Goal: Task Accomplishment & Management: Use online tool/utility

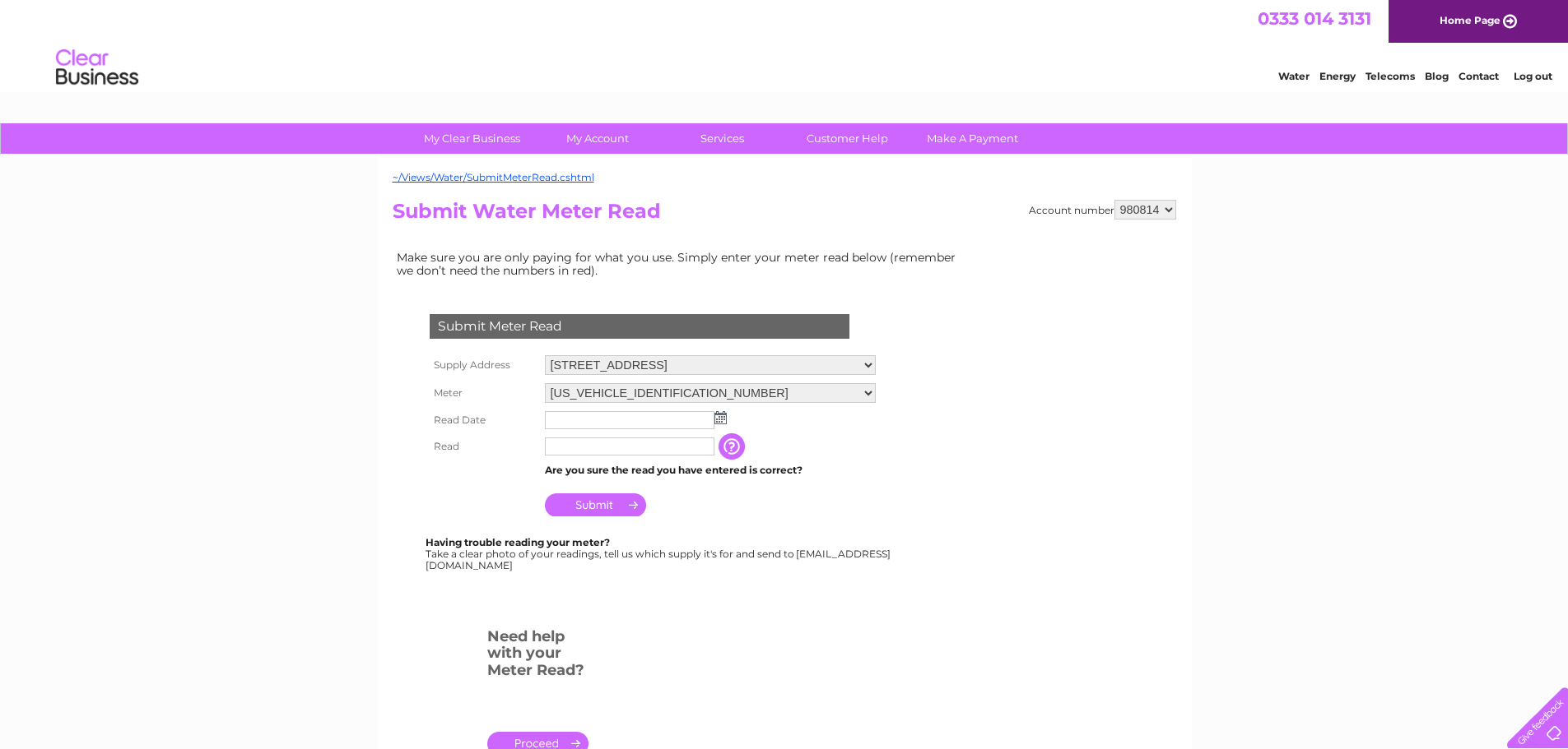
click at [717, 413] on img at bounding box center [720, 418] width 12 height 13
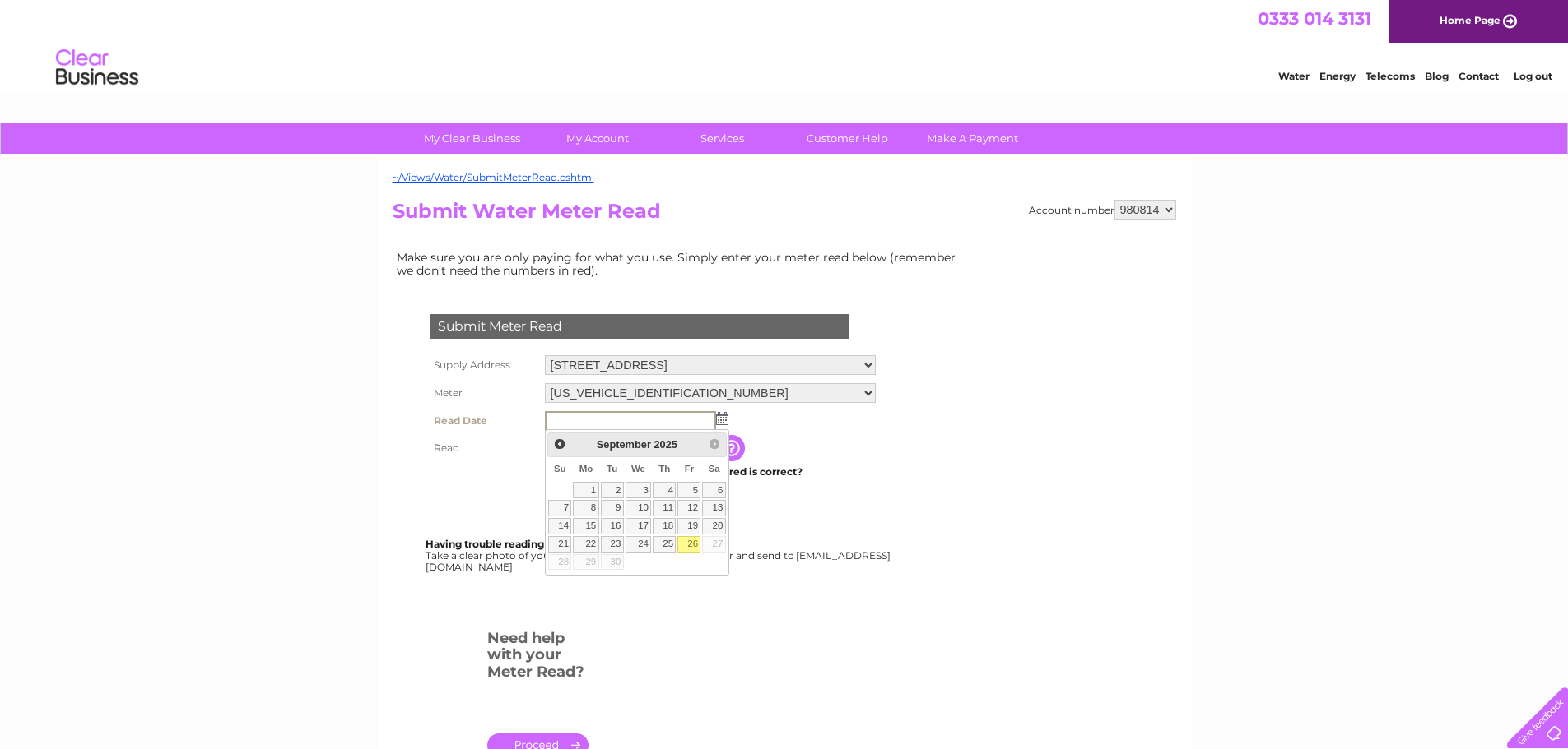
click at [695, 541] on link "26" at bounding box center [689, 545] width 23 height 17
type input "2025/09/26"
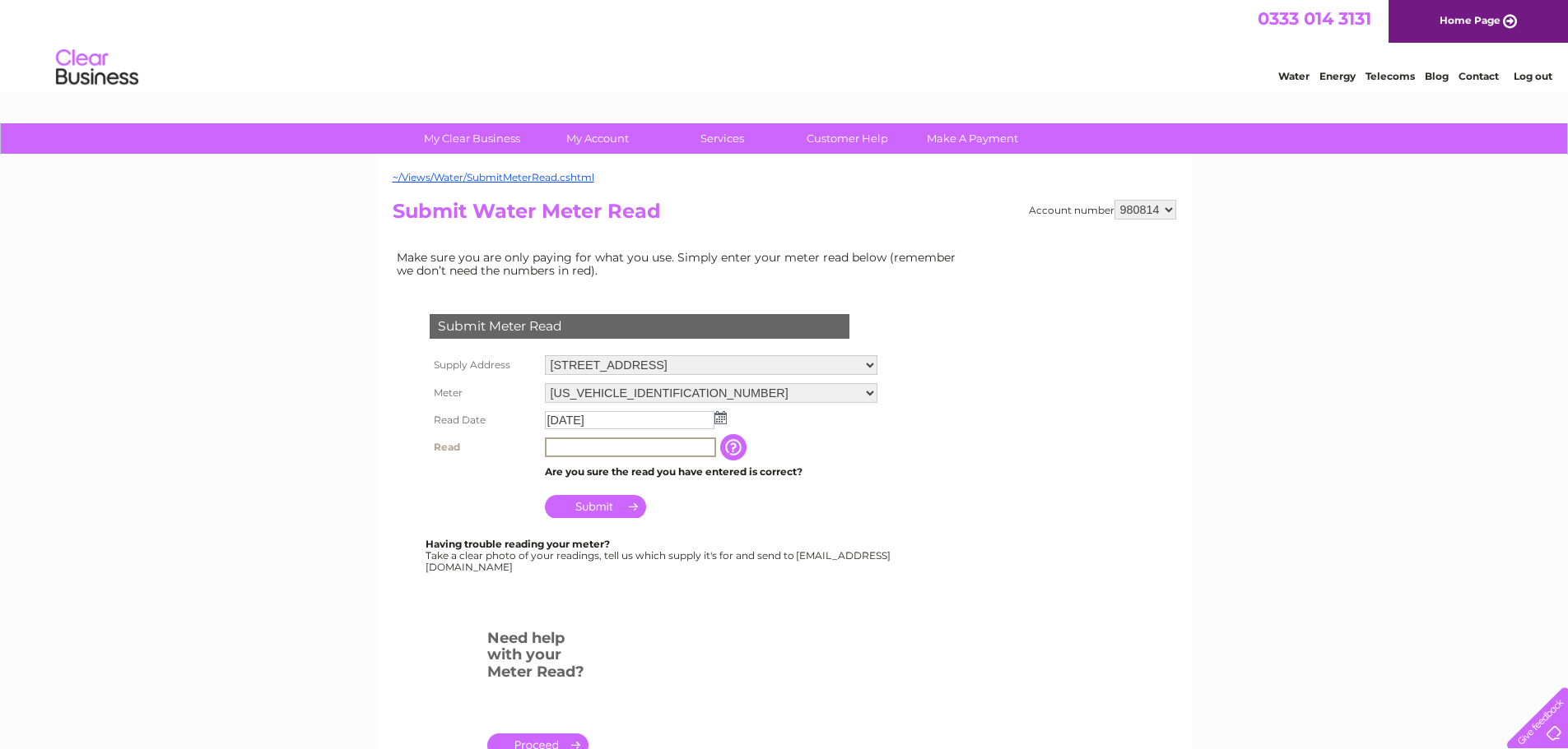
click at [605, 448] on input "text" at bounding box center [630, 447] width 171 height 20
type input "1"
type input "00131"
click at [610, 506] on input "Submit" at bounding box center [595, 507] width 101 height 23
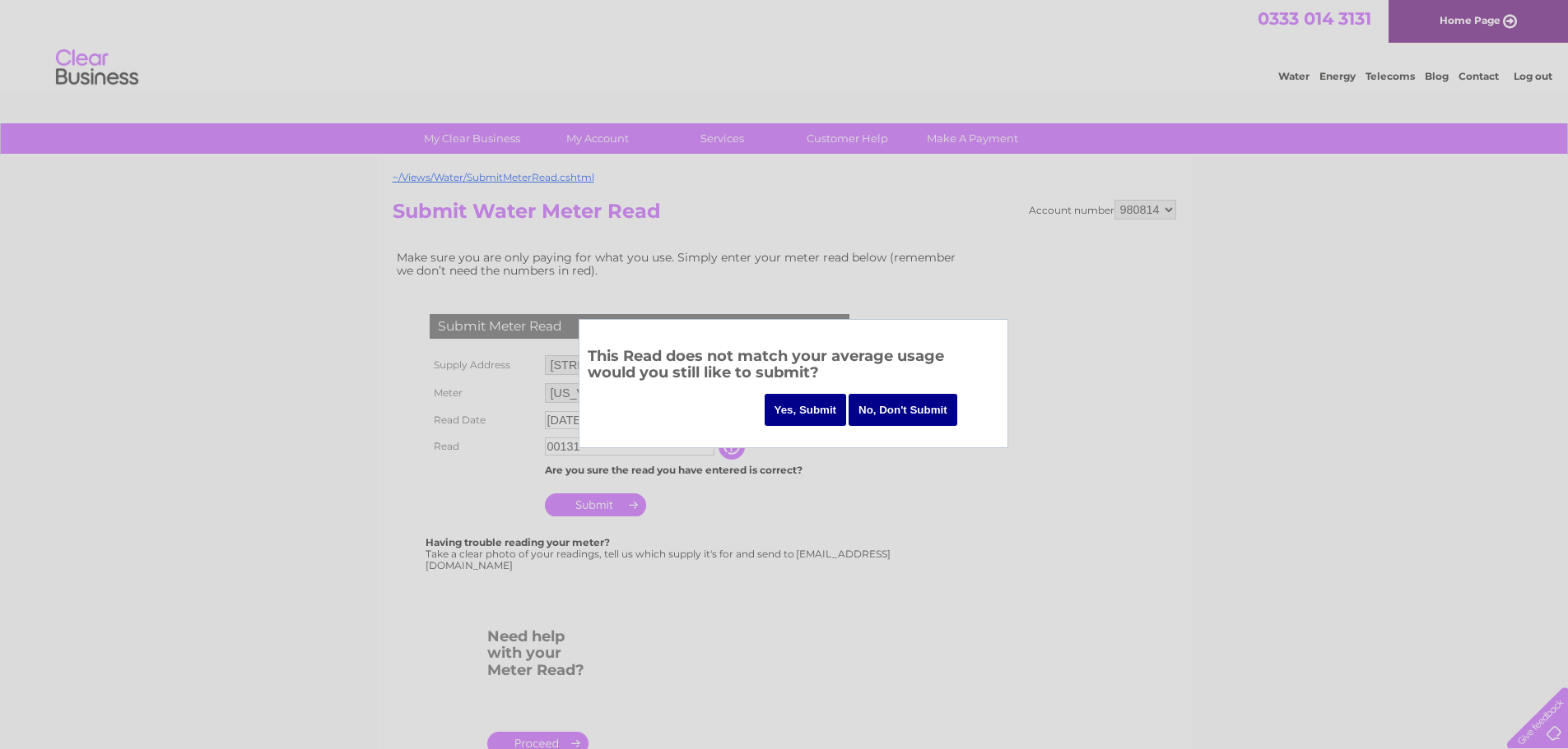
click at [799, 413] on input "Yes, Submit" at bounding box center [806, 410] width 83 height 32
